Goal: Find specific page/section: Find specific page/section

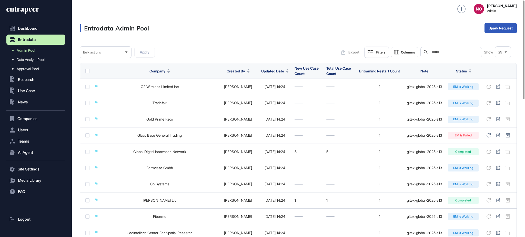
scroll to position [0, 0]
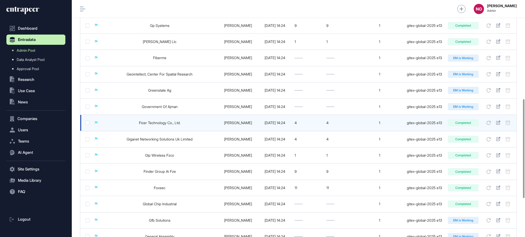
scroll to position [330, 0]
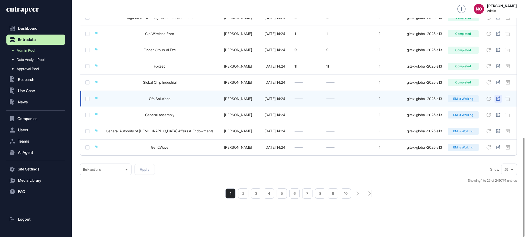
click at [498, 100] on icon at bounding box center [498, 99] width 4 height 4
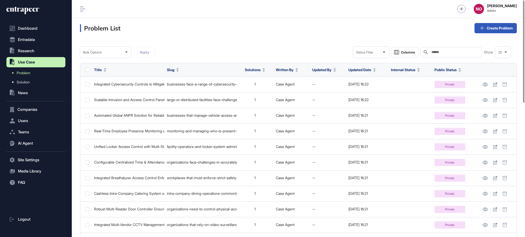
scroll to position [0, 0]
